Goal: Obtain resource: Download file/media

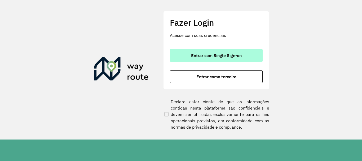
click at [245, 56] on button "Entrar com Single Sign-on" at bounding box center [216, 55] width 93 height 13
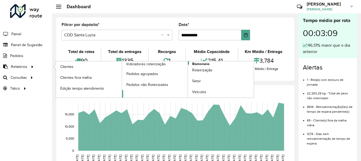
click at [205, 62] on span "Romaneio" at bounding box center [200, 64] width 17 height 6
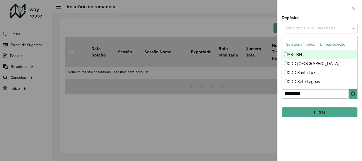
click at [322, 30] on input "text" at bounding box center [317, 28] width 68 height 6
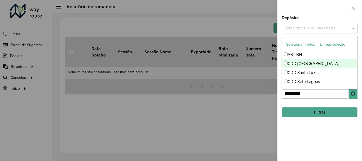
click at [305, 61] on div "CDD Belo Horizonte" at bounding box center [319, 63] width 75 height 9
click at [307, 121] on div "**********" at bounding box center [320, 88] width 84 height 145
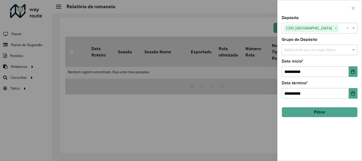
click at [307, 110] on button "Filtrar" at bounding box center [320, 112] width 76 height 10
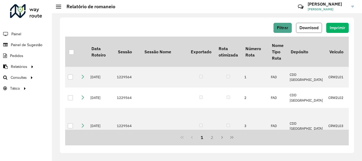
click at [313, 30] on button "Download" at bounding box center [309, 28] width 26 height 10
click at [176, 25] on div "Filtrar Download Imprimir" at bounding box center [207, 28] width 284 height 10
